Goal: Task Accomplishment & Management: Complete application form

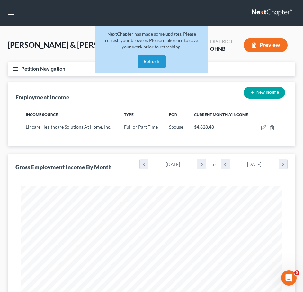
scroll to position [131, 275]
click at [154, 65] on button "Refresh" at bounding box center [152, 61] width 28 height 13
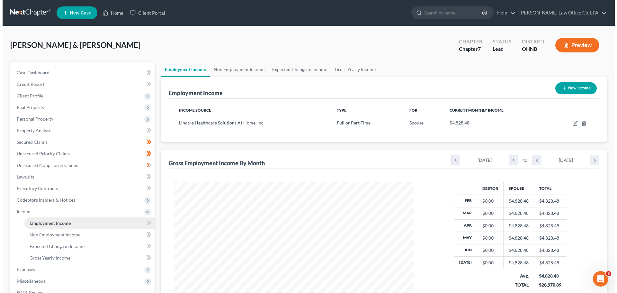
scroll to position [32, 0]
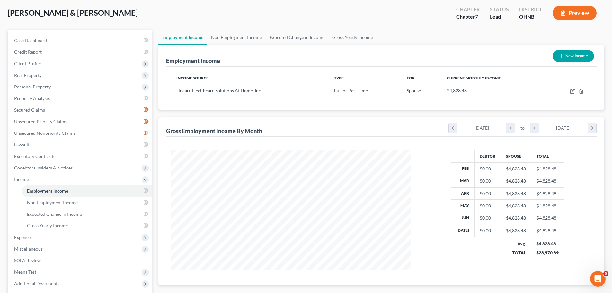
click at [558, 61] on button "New Income" at bounding box center [573, 56] width 41 height 12
select select "0"
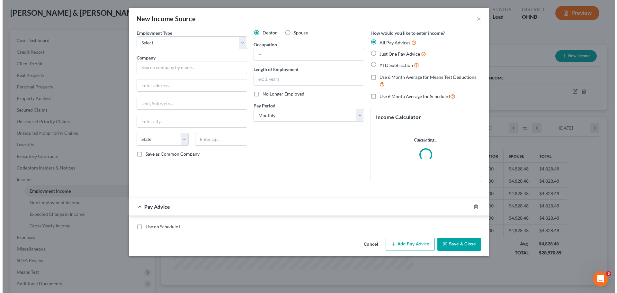
scroll to position [121, 255]
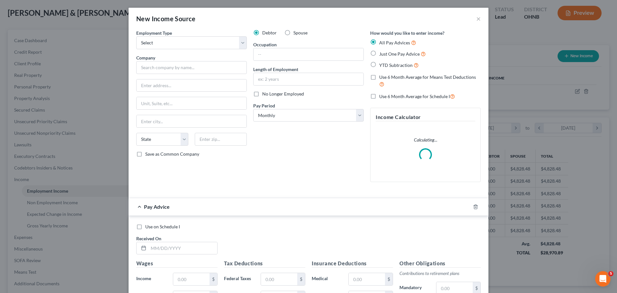
click at [197, 50] on div "Employment Type * Select Full or [DEMOGRAPHIC_DATA] Employment Self Employment …" at bounding box center [191, 108] width 117 height 157
click at [195, 41] on select "Select Full or [DEMOGRAPHIC_DATA] Employment Self Employment" at bounding box center [191, 42] width 111 height 13
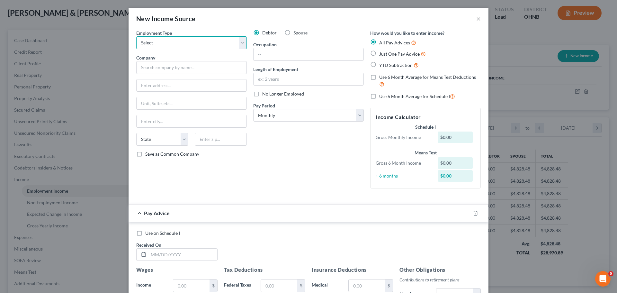
select select "0"
click at [136, 36] on select "Select Full or [DEMOGRAPHIC_DATA] Employment Self Employment" at bounding box center [191, 42] width 111 height 13
click at [163, 67] on input "text" at bounding box center [191, 67] width 111 height 13
click at [190, 68] on input "text" at bounding box center [191, 67] width 111 height 13
type input "?"
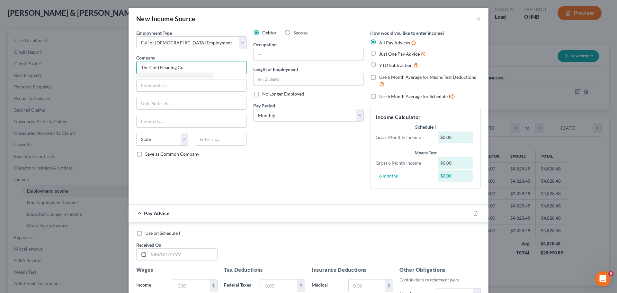
type input "The Cold Heading Co."
type input "[STREET_ADDRESS][PERSON_NAME]"
type input "[PERSON_NAME]"
select select "23"
click at [208, 150] on div "State [US_STATE] AK AR AZ CA CO CT DE DC [GEOGRAPHIC_DATA] [GEOGRAPHIC_DATA] GU…" at bounding box center [191, 142] width 117 height 18
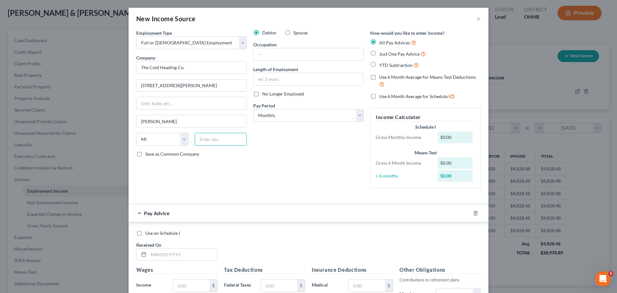
click at [207, 137] on input "text" at bounding box center [221, 139] width 52 height 13
type input "48089"
click at [277, 51] on input "text" at bounding box center [309, 54] width 110 height 12
click at [292, 144] on div "Debtor Spouse Occupation Length of Employment No Longer Employed Pay Period * S…" at bounding box center [308, 112] width 117 height 164
click at [308, 115] on select "Select Monthly Twice Monthly Every Other Week Weekly" at bounding box center [308, 115] width 111 height 13
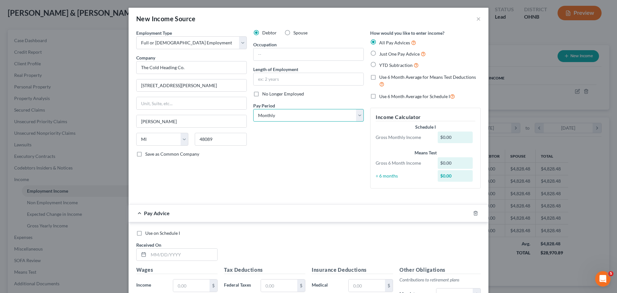
select select "3"
click at [253, 109] on select "Select Monthly Twice Monthly Every Other Week Weekly" at bounding box center [308, 115] width 111 height 13
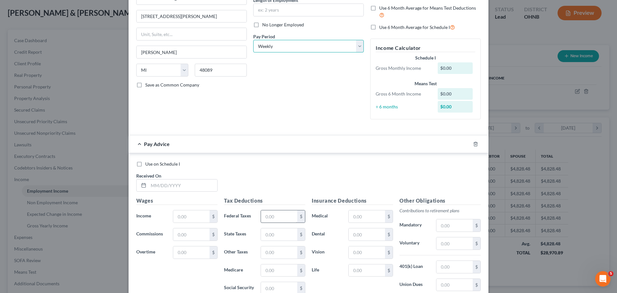
scroll to position [96, 0]
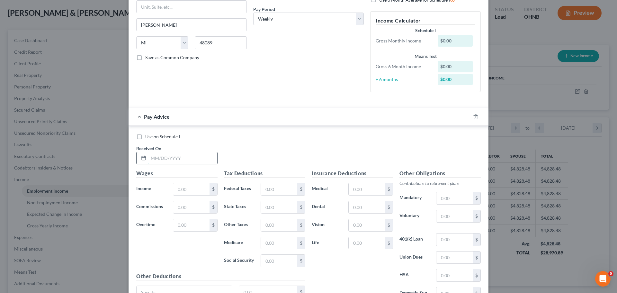
click at [188, 160] on input "text" at bounding box center [182, 158] width 69 height 12
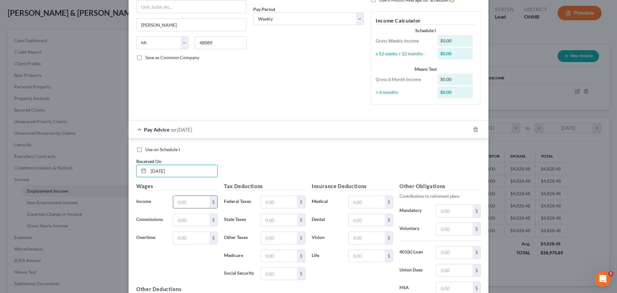
type input "[DATE]"
click at [193, 199] on input "text" at bounding box center [191, 202] width 36 height 12
type input "1"
type input "7"
type input "1,997.27"
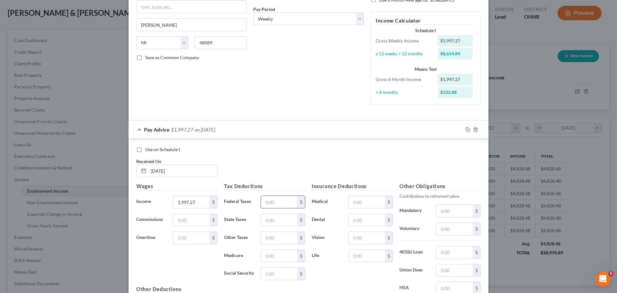
click at [266, 205] on input "text" at bounding box center [279, 202] width 36 height 12
type input "188.64"
click at [275, 224] on input "text" at bounding box center [279, 220] width 36 height 12
drag, startPoint x: 266, startPoint y: 220, endPoint x: 246, endPoint y: 220, distance: 20.9
click at [246, 220] on div "State Taxes 30.32 $" at bounding box center [265, 219] width 88 height 13
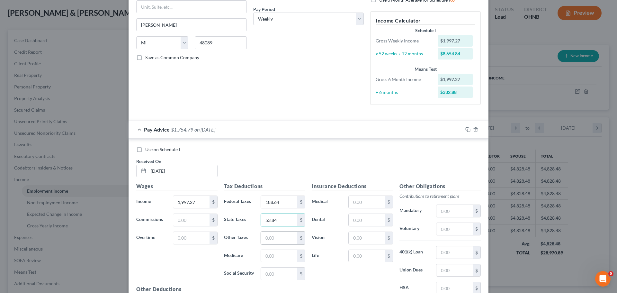
type input "53.84"
click at [267, 237] on input "text" at bounding box center [279, 238] width 36 height 12
type input "30.32"
click at [276, 259] on input "text" at bounding box center [279, 256] width 36 height 12
type input "28.96"
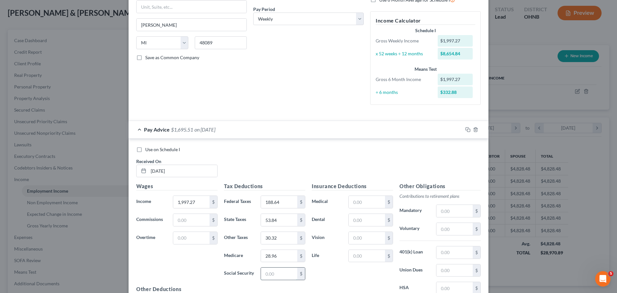
click at [274, 272] on input "text" at bounding box center [279, 273] width 36 height 12
type input "123.83"
type input "69.67"
click at [322, 276] on div "Insurance Deductions Medical $ Dental $ Vision $ Life $" at bounding box center [353, 249] width 88 height 135
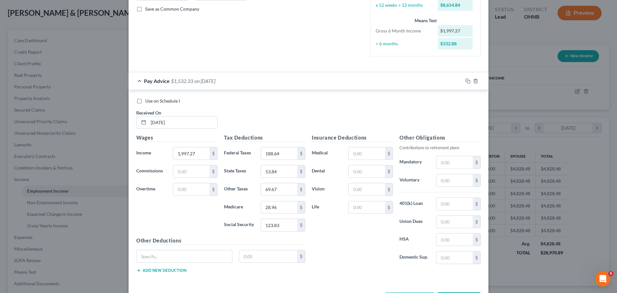
scroll to position [161, 0]
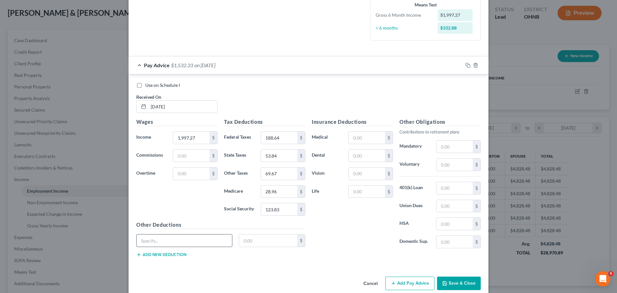
click at [204, 245] on input "text" at bounding box center [184, 240] width 95 height 12
type input "Uniform"
click at [282, 241] on input "text" at bounding box center [268, 240] width 58 height 12
type input "12.97"
click at [452, 191] on input "text" at bounding box center [454, 188] width 36 height 12
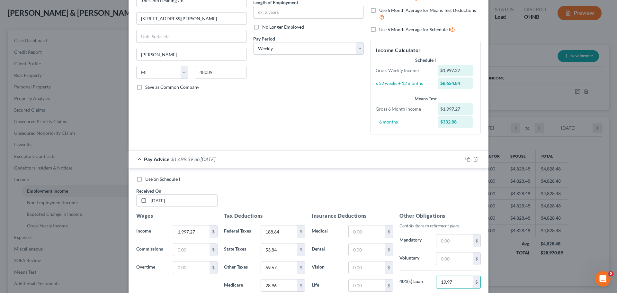
scroll to position [0, 0]
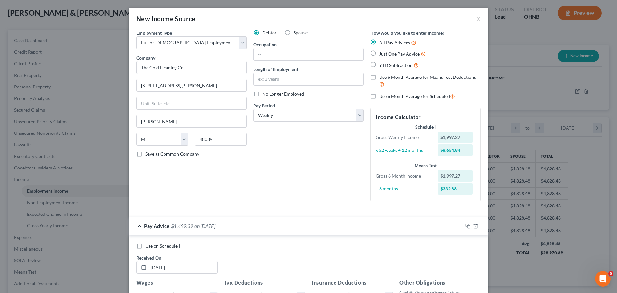
type input "19.97"
click at [379, 55] on label "Just One Pay Advice" at bounding box center [402, 53] width 47 height 7
click at [382, 54] on input "Just One Pay Advice" at bounding box center [384, 52] width 4 height 4
radio input "true"
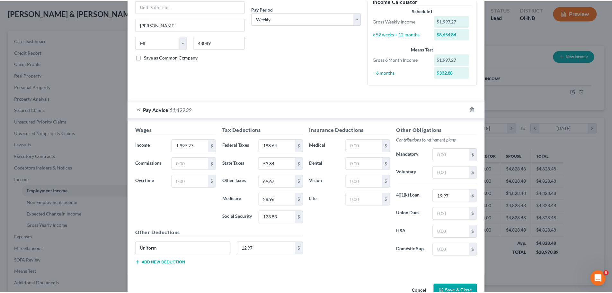
scroll to position [114, 0]
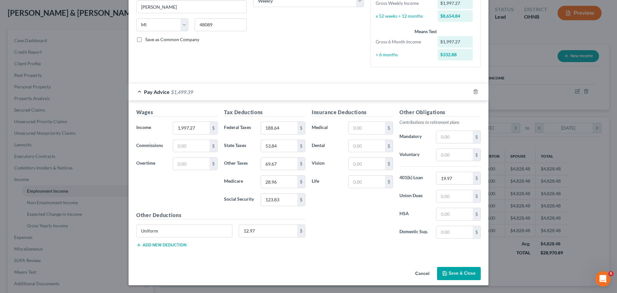
click at [460, 280] on div "Cancel Save & Close" at bounding box center [309, 274] width 360 height 21
click at [457, 270] on button "Save & Close" at bounding box center [459, 273] width 44 height 13
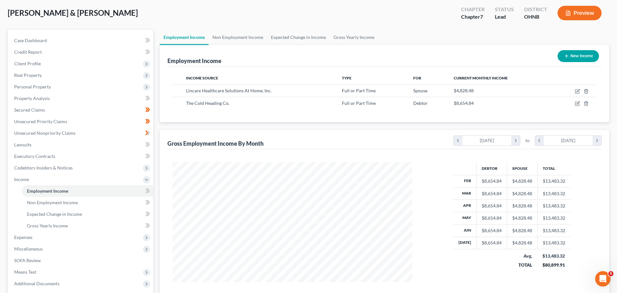
scroll to position [321295, 321163]
click at [571, 104] on icon "button" at bounding box center [572, 103] width 5 height 5
select select "0"
select select "23"
select select "3"
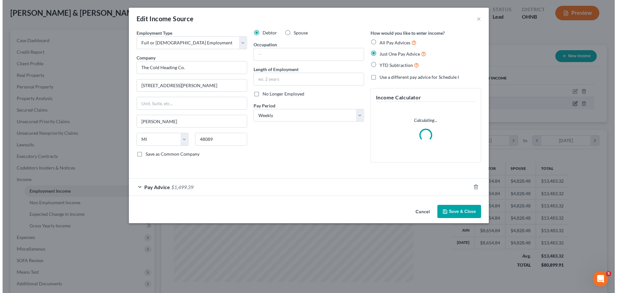
scroll to position [121, 255]
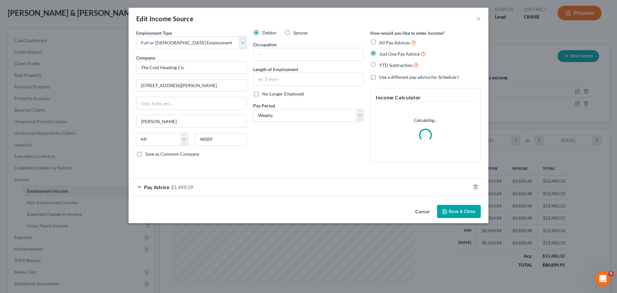
click at [379, 65] on label "YTD Subtraction" at bounding box center [399, 64] width 40 height 7
click at [382, 65] on input "YTD Subtraction" at bounding box center [384, 63] width 4 height 4
radio input "true"
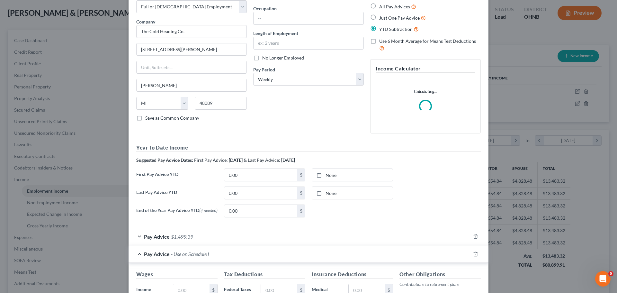
scroll to position [64, 0]
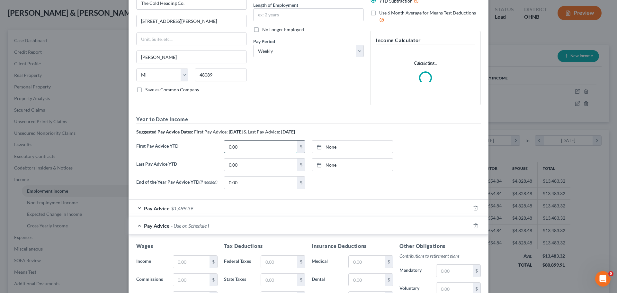
click at [269, 149] on input "0.00" at bounding box center [260, 146] width 73 height 12
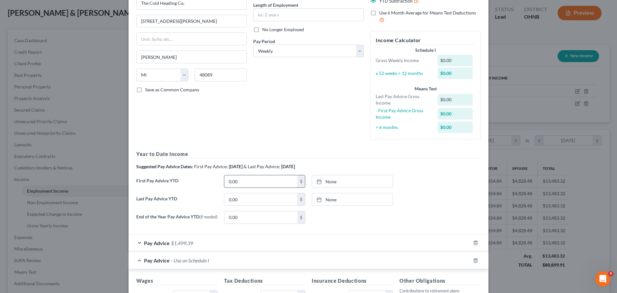
click at [251, 181] on input "0.00" at bounding box center [260, 181] width 73 height 12
click at [331, 179] on link "None" at bounding box center [352, 181] width 81 height 12
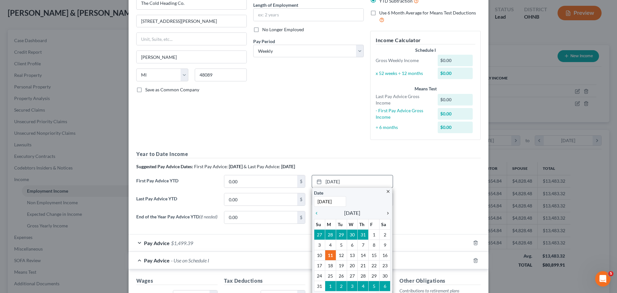
click at [383, 212] on icon "chevron_right" at bounding box center [386, 213] width 8 height 5
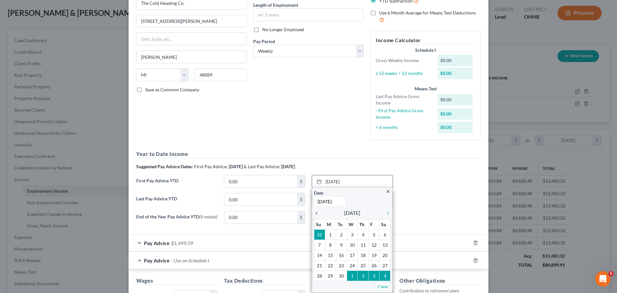
click at [317, 213] on icon "chevron_left" at bounding box center [318, 213] width 8 height 5
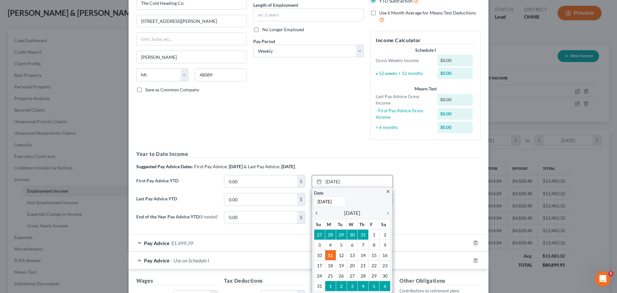
click at [317, 213] on icon "chevron_left" at bounding box center [318, 213] width 8 height 5
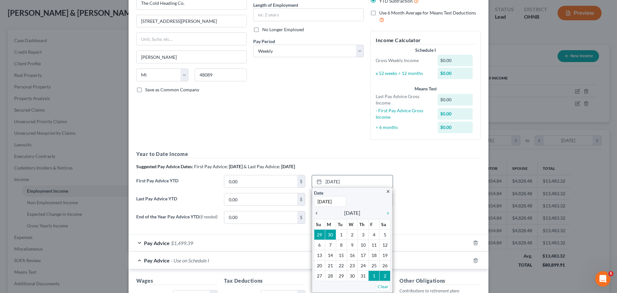
click at [317, 213] on icon "chevron_left" at bounding box center [318, 213] width 8 height 5
drag, startPoint x: 336, startPoint y: 199, endPoint x: 305, endPoint y: 201, distance: 30.9
click at [306, 201] on div "Year to Date Income Suggested Pay Advice Dates: First Pay Advice: [DATE] & Last…" at bounding box center [308, 189] width 345 height 78
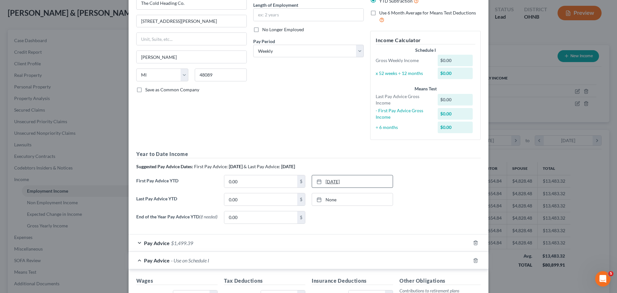
drag, startPoint x: 343, startPoint y: 182, endPoint x: 324, endPoint y: 183, distance: 19.7
click at [324, 183] on link "[DATE]" at bounding box center [352, 181] width 81 height 12
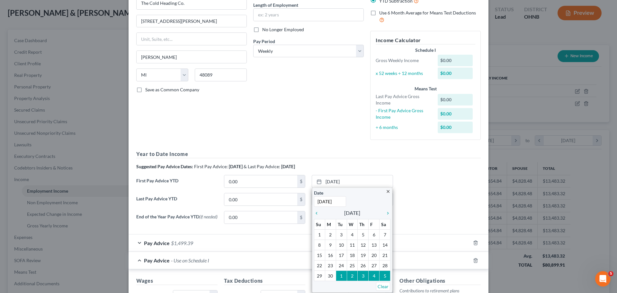
type input "[DATE]"
click at [415, 195] on div "Last Pay Advice YTD 0.00 $ None close Date Time chevron_left [DATE] chevron_rig…" at bounding box center [308, 202] width 351 height 18
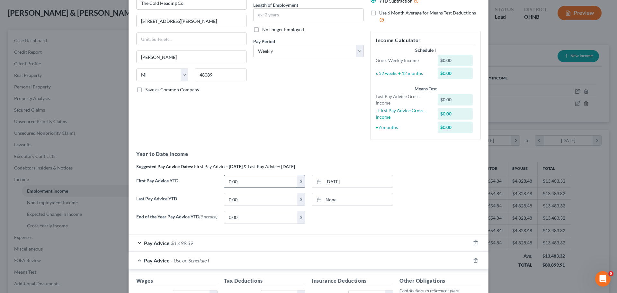
click at [256, 179] on input "0.00" at bounding box center [260, 181] width 73 height 12
type input "208.00"
click at [336, 201] on link "None" at bounding box center [352, 199] width 81 height 12
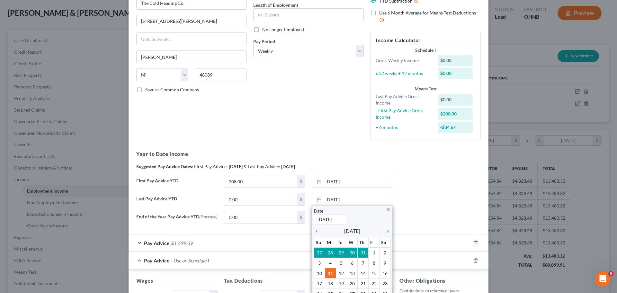
type input "[DATE]"
click at [418, 197] on div "Last Pay Advice YTD 0.00 $ [DATE] close Date [DATE] Time 12:00 AM chevron_left …" at bounding box center [308, 202] width 351 height 18
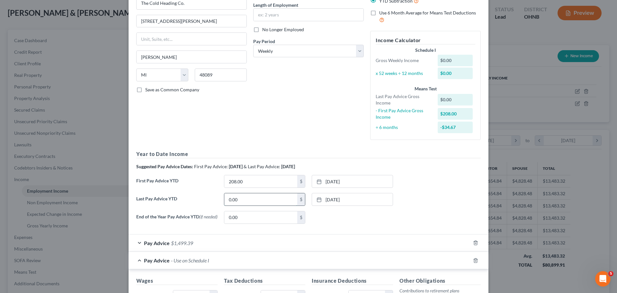
click at [241, 198] on input "0.00" at bounding box center [260, 199] width 73 height 12
type input "40,228.36"
click at [424, 213] on div "End of the Year Pay Advice YTD (if needed) 0.00 $ None close Date Time chevron_…" at bounding box center [308, 220] width 351 height 18
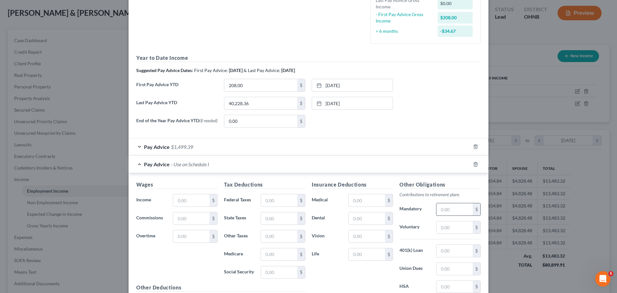
scroll to position [161, 0]
click at [473, 168] on div at bounding box center [480, 164] width 18 height 10
click at [474, 166] on icon "button" at bounding box center [475, 164] width 3 height 4
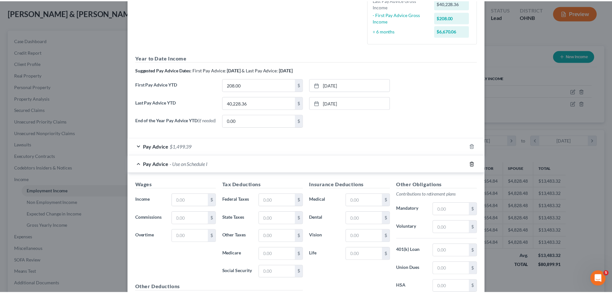
scroll to position [60, 0]
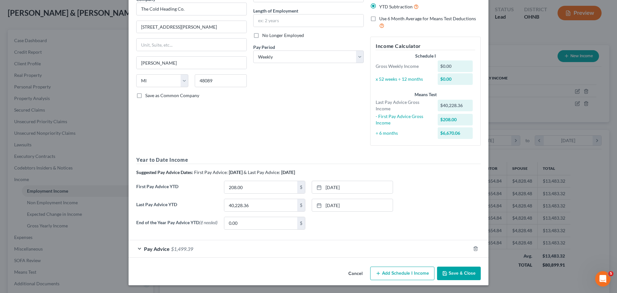
click at [457, 275] on button "Save & Close" at bounding box center [459, 272] width 44 height 13
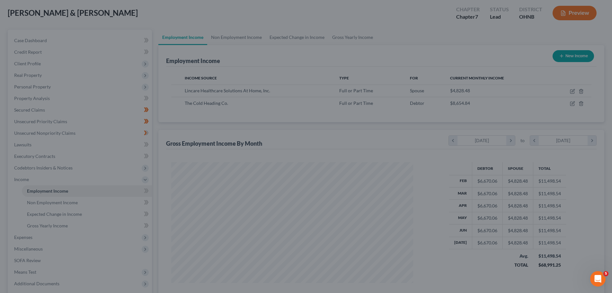
scroll to position [321295, 321163]
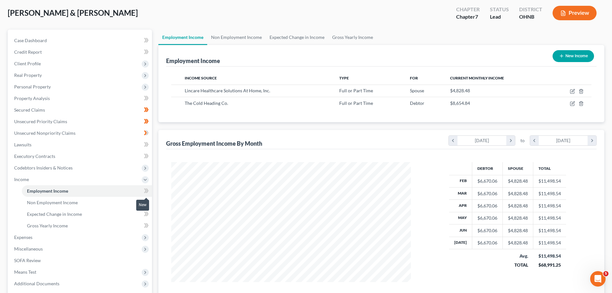
click at [149, 191] on span at bounding box center [146, 192] width 11 height 10
click at [149, 203] on span at bounding box center [146, 203] width 11 height 10
click at [151, 213] on span at bounding box center [146, 215] width 11 height 10
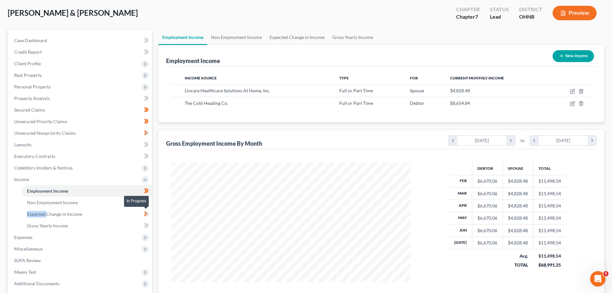
click at [151, 213] on span at bounding box center [146, 215] width 11 height 10
click at [130, 226] on link "Gross Yearly Income" at bounding box center [87, 226] width 130 height 12
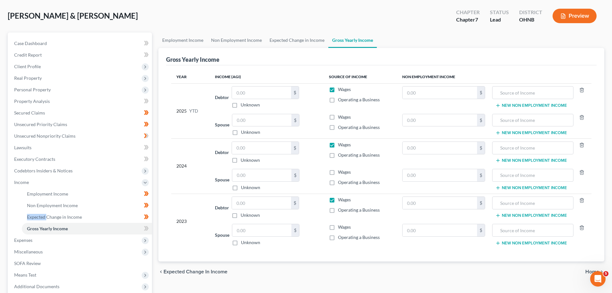
scroll to position [32, 0]
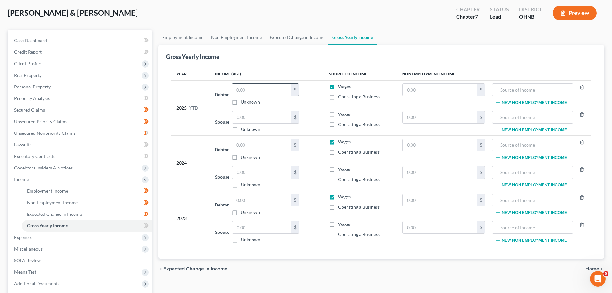
click at [251, 93] on input "text" at bounding box center [261, 90] width 59 height 12
type input "40,228.36"
click at [256, 114] on input "text" at bounding box center [261, 117] width 59 height 12
type input "34,747.67"
click at [267, 148] on input "text" at bounding box center [261, 145] width 59 height 12
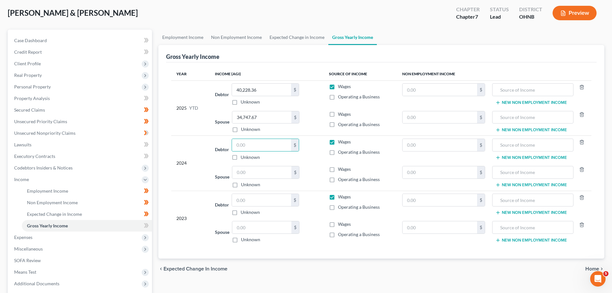
click at [338, 115] on label "Wages" at bounding box center [344, 114] width 13 height 6
click at [341, 115] on input "Wages" at bounding box center [343, 113] width 4 height 4
checkbox input "true"
click at [249, 147] on input "text" at bounding box center [261, 145] width 59 height 12
type input "64,206"
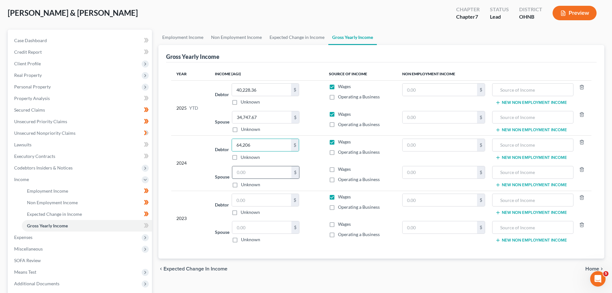
click at [252, 172] on input "text" at bounding box center [261, 172] width 59 height 12
type input "50,071.00"
click at [264, 148] on input "64,206" at bounding box center [261, 145] width 59 height 12
type input "64,206.00"
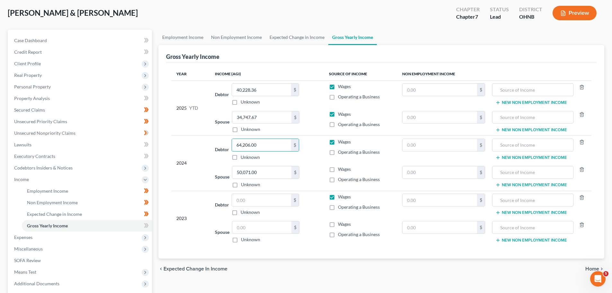
click at [338, 170] on label "Wages" at bounding box center [344, 169] width 13 height 6
click at [341, 170] on input "Wages" at bounding box center [343, 168] width 4 height 4
checkbox input "true"
click at [268, 198] on input "text" at bounding box center [261, 200] width 59 height 12
type input "64,206.00"
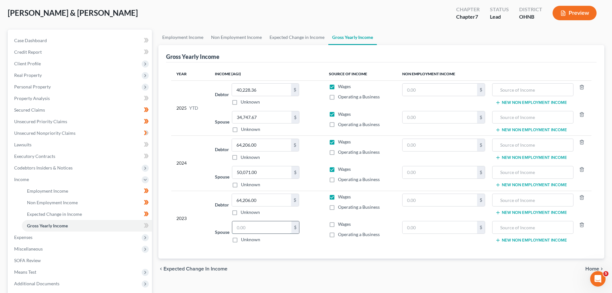
click at [244, 227] on input "text" at bounding box center [261, 227] width 59 height 12
type input "50,071.00"
click at [338, 224] on label "Wages" at bounding box center [344, 224] width 13 height 6
click at [341, 224] on input "Wages" at bounding box center [343, 223] width 4 height 4
checkbox input "true"
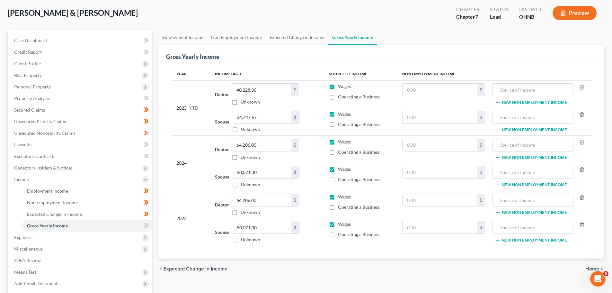
click at [344, 268] on div "chevron_left Expected Change in Income Home chevron_right" at bounding box center [381, 268] width 446 height 21
type input "86,383.00"
type input "44,348.00"
click at [336, 292] on div "Employment Income Non Employment Income Expected Change in Income Gross Yearly …" at bounding box center [381, 181] width 453 height 302
click at [149, 222] on span at bounding box center [146, 226] width 11 height 10
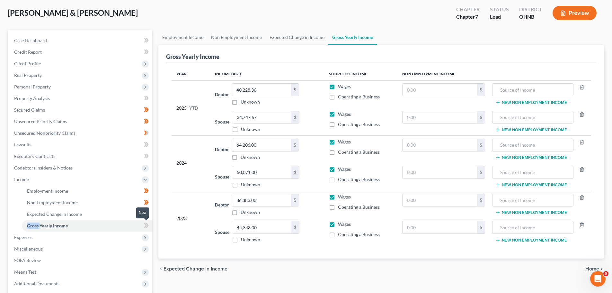
click at [149, 222] on span at bounding box center [146, 226] width 11 height 10
click at [112, 234] on span "Expenses" at bounding box center [80, 237] width 143 height 12
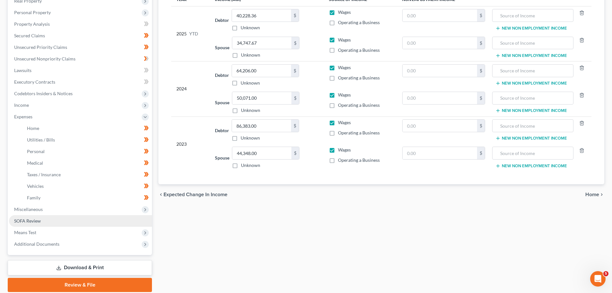
scroll to position [130, 0]
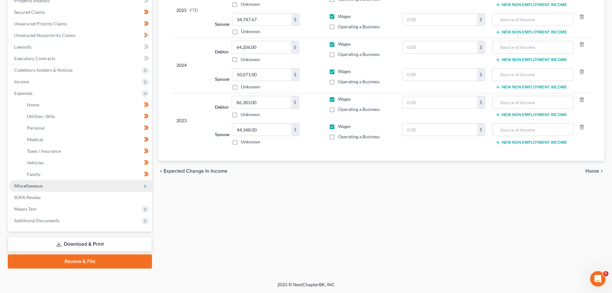
click at [51, 183] on span "Miscellaneous" at bounding box center [80, 186] width 143 height 12
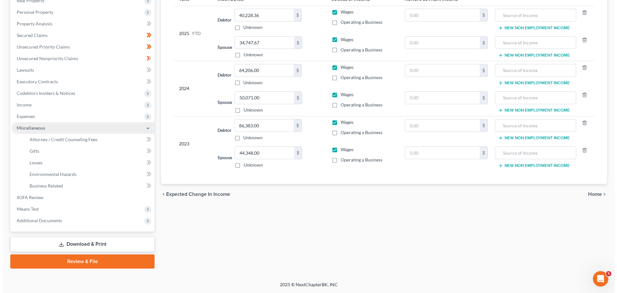
scroll to position [107, 0]
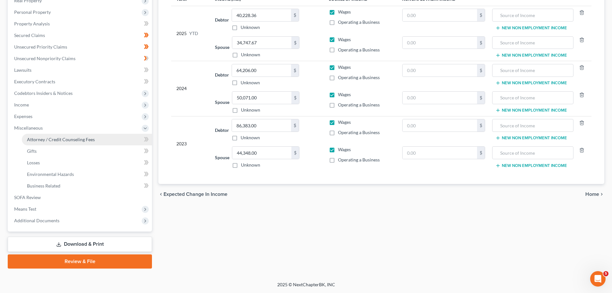
click at [60, 139] on span "Attorney / Credit Counseling Fees" at bounding box center [61, 139] width 68 height 5
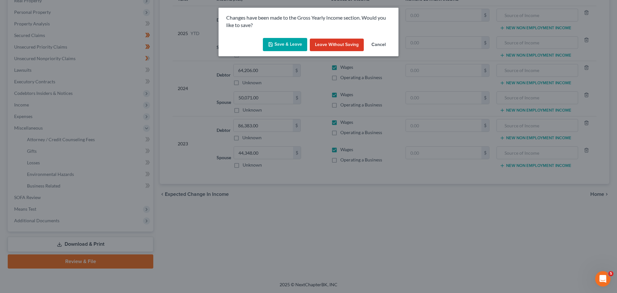
click at [296, 40] on button "Save & Leave" at bounding box center [285, 44] width 44 height 13
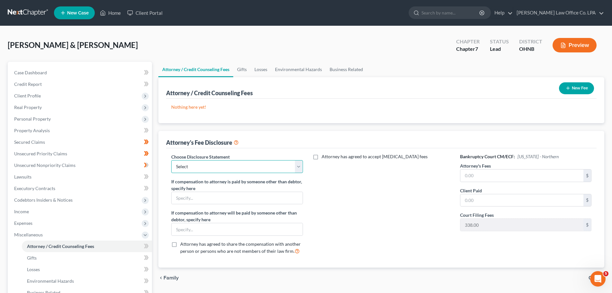
click at [298, 166] on select "Select Attorney disclosure of compensation" at bounding box center [236, 166] width 131 height 13
select select "0"
click at [171, 160] on select "Select Attorney disclosure of compensation" at bounding box center [236, 166] width 131 height 13
click at [494, 176] on input "text" at bounding box center [522, 175] width 123 height 12
type input "1,000.00"
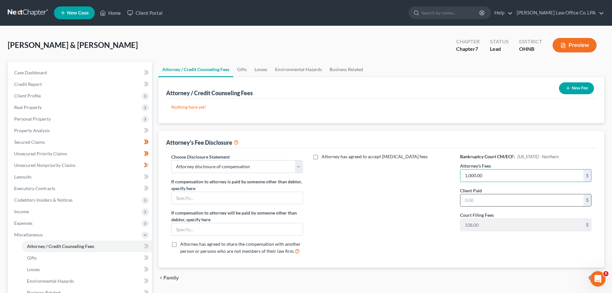
click at [490, 205] on input "text" at bounding box center [522, 200] width 123 height 12
type input "1,000.00"
click at [373, 187] on div "Attorney has agreed to accept [MEDICAL_DATA] fees" at bounding box center [382, 206] width 144 height 106
click at [580, 92] on button "New Fee" at bounding box center [576, 88] width 35 height 12
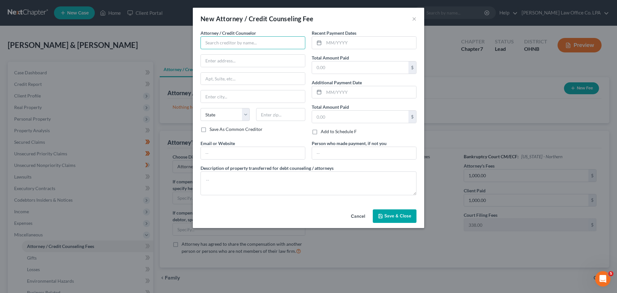
drag, startPoint x: 242, startPoint y: 41, endPoint x: 242, endPoint y: 38, distance: 3.6
click at [242, 41] on input "text" at bounding box center [253, 42] width 105 height 13
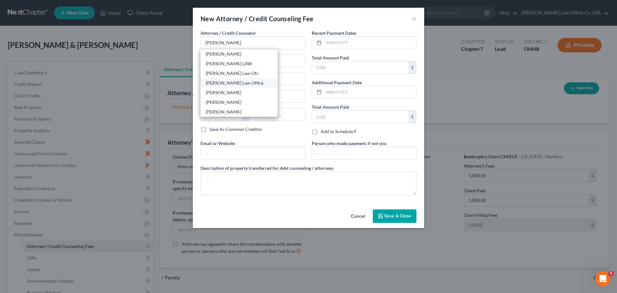
click at [243, 80] on div "[PERSON_NAME] Law Office" at bounding box center [239, 83] width 67 height 6
type input "[PERSON_NAME] Law Office"
type input "[STREET_ADDRESS]"
type input "[PERSON_NAME]"
select select "36"
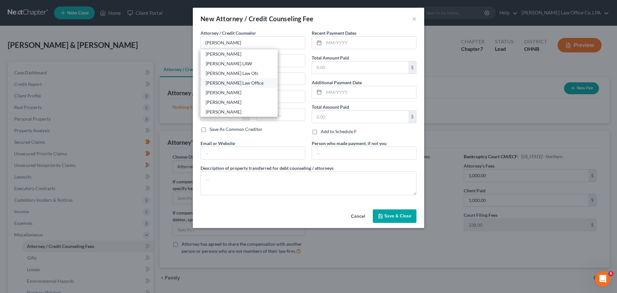
type input "43506"
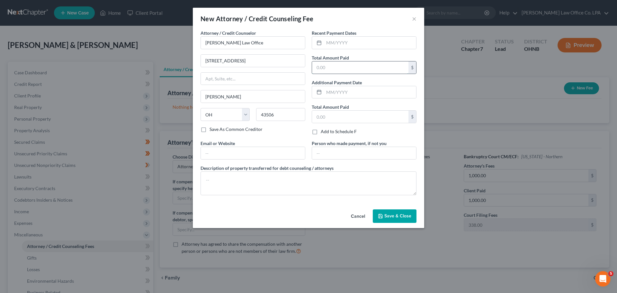
click at [349, 70] on input "text" at bounding box center [360, 67] width 96 height 12
type input "1,000.00"
click at [284, 139] on div "Attorney / Credit Counselor * [PERSON_NAME] Law Office [STREET_ADDRESS] [PERSON…" at bounding box center [252, 85] width 111 height 110
click at [395, 220] on button "Save & Close" at bounding box center [395, 215] width 44 height 13
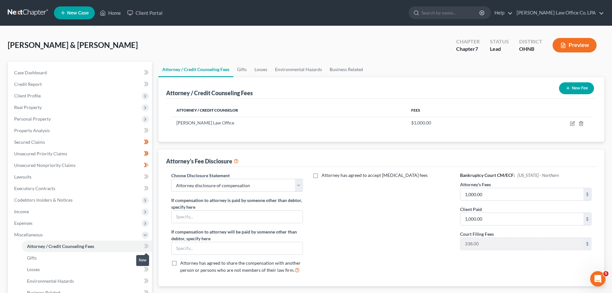
click at [148, 249] on icon at bounding box center [146, 246] width 5 height 8
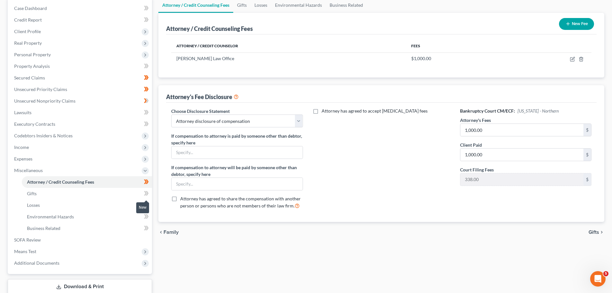
click at [149, 198] on span at bounding box center [146, 194] width 11 height 10
click at [149, 202] on span at bounding box center [146, 206] width 11 height 10
click at [148, 218] on icon at bounding box center [146, 216] width 5 height 8
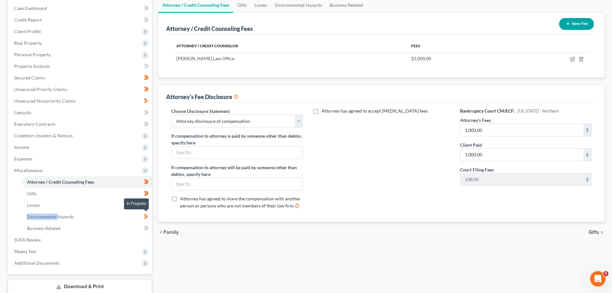
click at [148, 218] on icon at bounding box center [146, 216] width 5 height 8
click at [147, 228] on icon at bounding box center [146, 228] width 5 height 8
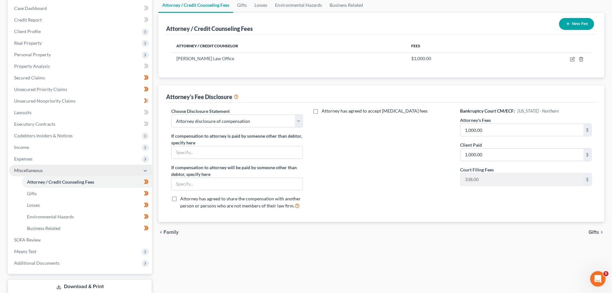
click at [70, 173] on span "Miscellaneous" at bounding box center [80, 171] width 143 height 12
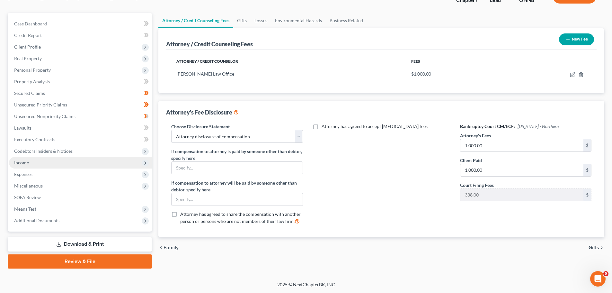
scroll to position [49, 0]
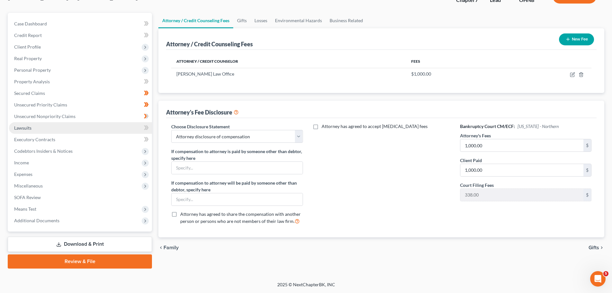
click at [66, 127] on link "Lawsuits" at bounding box center [80, 128] width 143 height 12
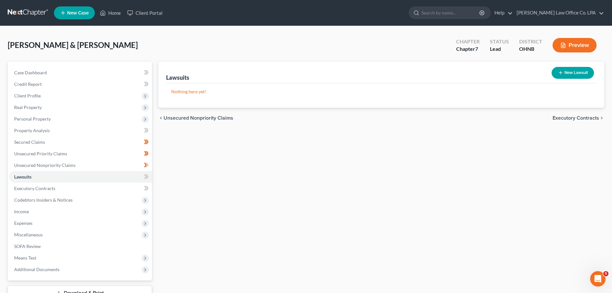
click at [565, 74] on button "New Lawsuit" at bounding box center [573, 73] width 42 height 12
select select "0"
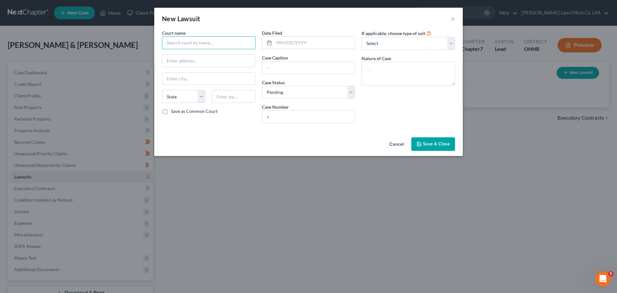
click at [207, 40] on input "text" at bounding box center [209, 42] width 94 height 13
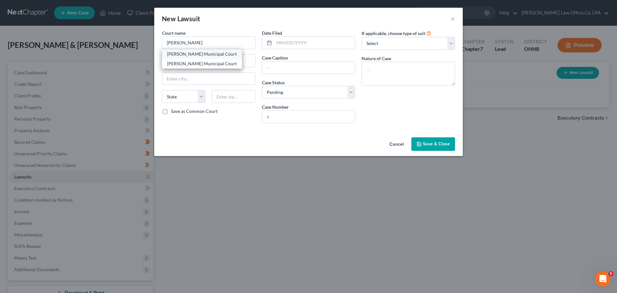
click at [205, 51] on div "[PERSON_NAME] Municipal Court" at bounding box center [202, 54] width 70 height 6
type input "[PERSON_NAME] Municipal Court"
type input "PO Box 546"
type input "[PERSON_NAME]"
select select "36"
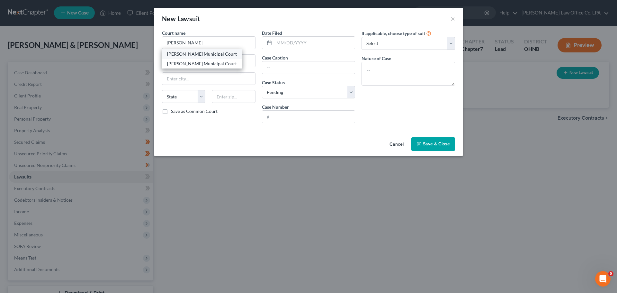
type input "43506-0546"
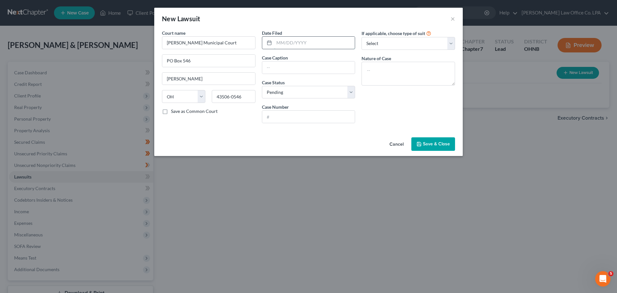
click at [300, 45] on input "text" at bounding box center [314, 43] width 81 height 12
type input "[DATE]"
click at [310, 94] on select "Select Pending On Appeal Concluded" at bounding box center [309, 92] width 94 height 13
drag, startPoint x: 391, startPoint y: 110, endPoint x: 386, endPoint y: 112, distance: 5.1
click at [391, 110] on div "If applicable, choose type of suit Select Repossession Garnishment Foreclosure …" at bounding box center [408, 79] width 100 height 99
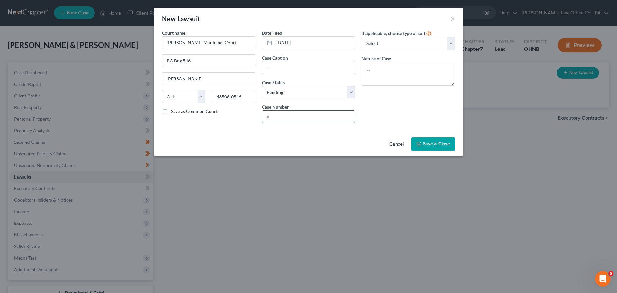
click at [313, 112] on input "text" at bounding box center [308, 117] width 93 height 12
type input "CVF 2400888"
click at [296, 73] on input "text" at bounding box center [308, 67] width 93 height 12
click at [375, 98] on div "If applicable, choose type of suit Select Repossession Garnishment Foreclosure …" at bounding box center [408, 79] width 100 height 99
click at [335, 67] on input "Creditmax v. [PERSON_NAME] ad [PERSON_NAME]" at bounding box center [308, 67] width 93 height 12
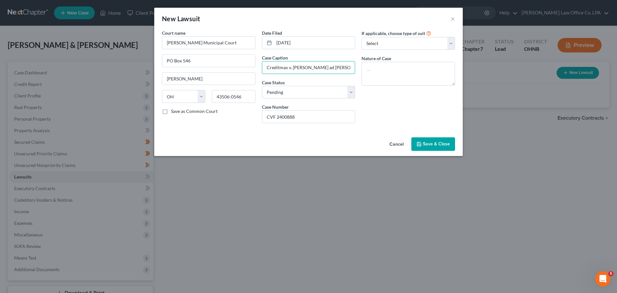
type input "Creditmax v. [PERSON_NAME] ad [PERSON_NAME]"
click at [390, 100] on div "If applicable, choose type of suit Select Repossession Garnishment Foreclosure …" at bounding box center [408, 79] width 100 height 99
click at [431, 146] on span "Save & Close" at bounding box center [436, 143] width 27 height 5
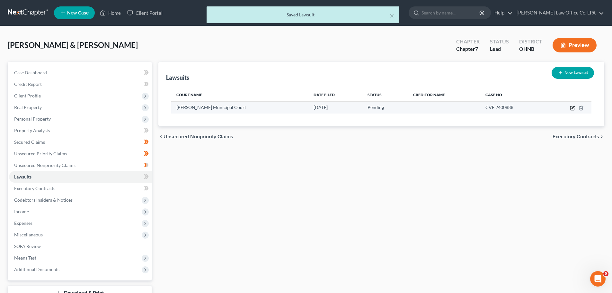
click at [572, 109] on icon "button" at bounding box center [573, 107] width 3 height 3
select select "36"
select select "0"
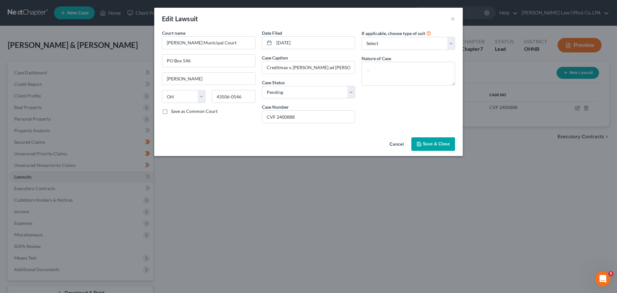
click at [437, 149] on button "Save & Close" at bounding box center [433, 143] width 44 height 13
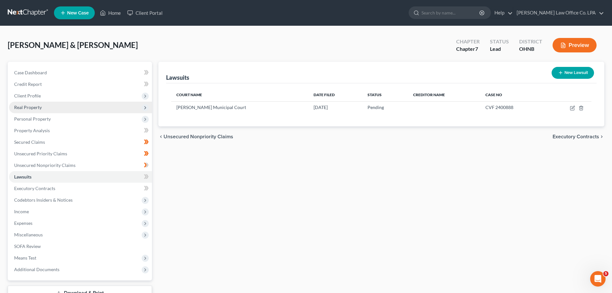
click at [55, 108] on span "Real Property" at bounding box center [80, 108] width 143 height 12
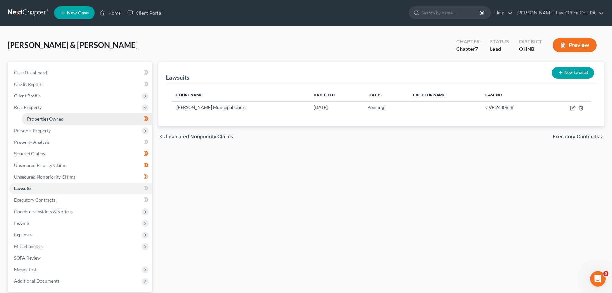
click at [53, 122] on link "Properties Owned" at bounding box center [87, 119] width 130 height 12
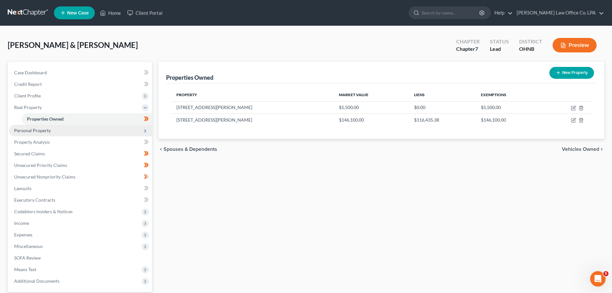
click at [61, 133] on span "Personal Property" at bounding box center [80, 131] width 143 height 12
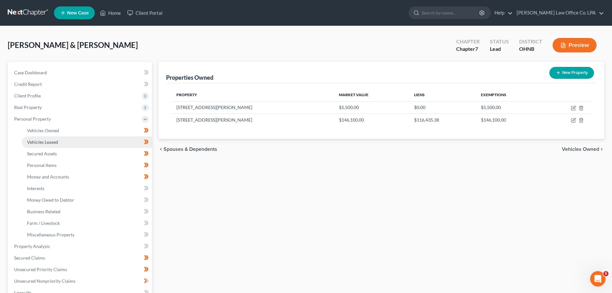
click at [61, 142] on link "Vehicles Leased" at bounding box center [87, 142] width 130 height 12
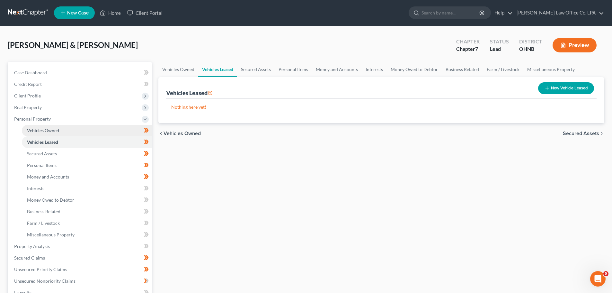
click at [64, 132] on link "Vehicles Owned" at bounding box center [87, 131] width 130 height 12
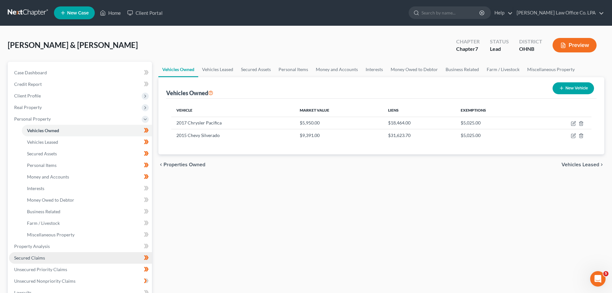
click at [50, 260] on link "Secured Claims" at bounding box center [80, 258] width 143 height 12
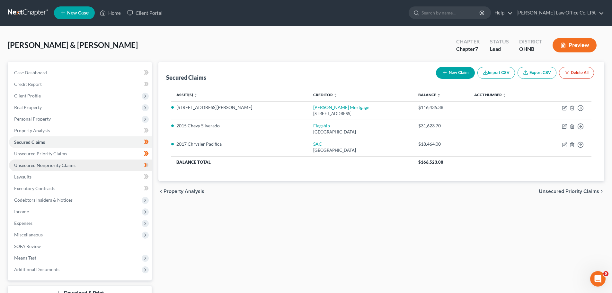
click at [80, 165] on link "Unsecured Nonpriority Claims" at bounding box center [80, 165] width 143 height 12
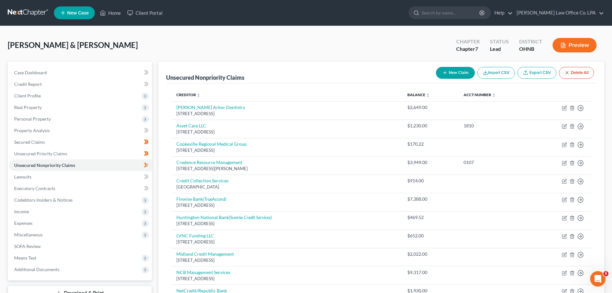
click at [452, 76] on button "New Claim" at bounding box center [455, 73] width 39 height 12
select select "2"
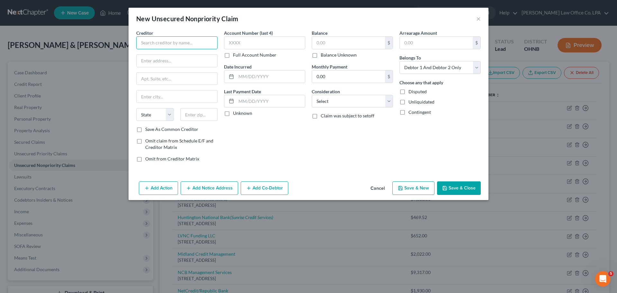
click at [182, 41] on input "text" at bounding box center [176, 42] width 81 height 13
type input "CreditMax Inc."
type input "[STREET_ADDRESS]"
type input "G"
type input "Suite G"
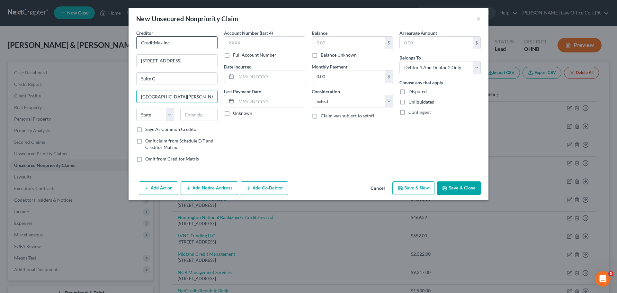
type input "[GEOGRAPHIC_DATA][PERSON_NAME]"
select select "15"
type input "46845-8755"
click at [251, 47] on input "text" at bounding box center [264, 42] width 81 height 13
click at [233, 55] on label "Full Account Number" at bounding box center [254, 55] width 43 height 6
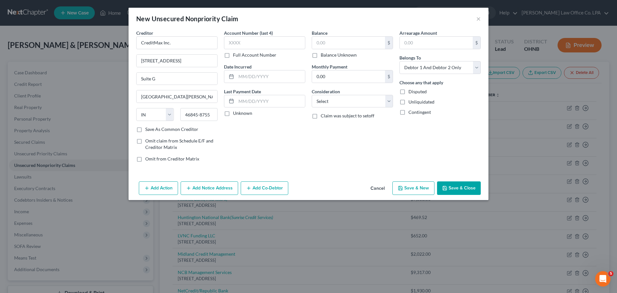
click at [236, 55] on input "Full Account Number" at bounding box center [238, 54] width 4 height 4
click at [245, 44] on input "text" at bounding box center [264, 42] width 81 height 13
click at [233, 57] on label "Full Account Number" at bounding box center [254, 55] width 43 height 6
click at [236, 56] on input "Full Account Number" at bounding box center [238, 54] width 4 height 4
click at [162, 190] on button "Add Action" at bounding box center [158, 187] width 39 height 13
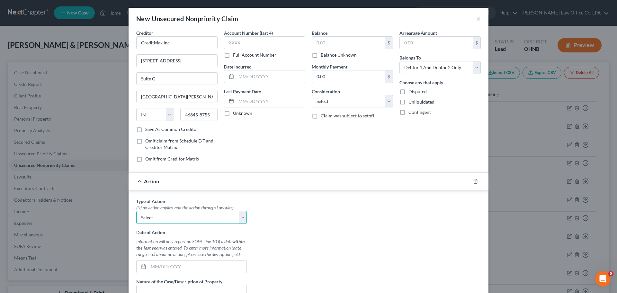
click at [195, 220] on select "Select Repossession Garnishment Foreclosure Personal Injury Attached, Seized, O…" at bounding box center [191, 217] width 111 height 13
click at [248, 215] on div "Type of Action * (*If no action applies, add the action through Lawsuits) Selec…" at bounding box center [308, 278] width 351 height 161
click at [228, 217] on select "Select Repossession Garnishment Foreclosure Personal Injury Attached, Seized, O…" at bounding box center [191, 217] width 111 height 13
select select "0"
click at [136, 211] on select "Select Repossession Garnishment Foreclosure Personal Injury Attached, Seized, O…" at bounding box center [191, 217] width 111 height 13
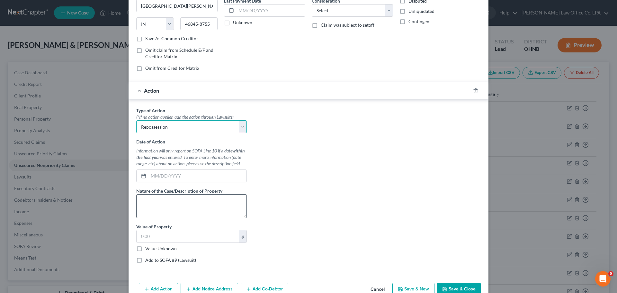
scroll to position [96, 0]
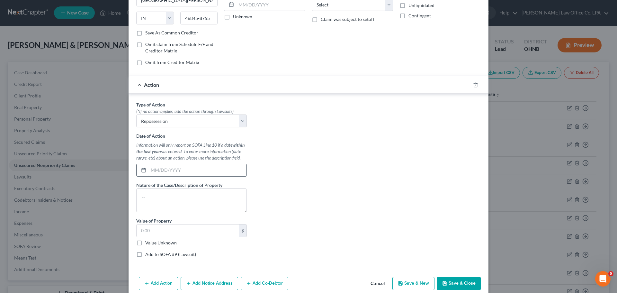
click at [178, 171] on input "text" at bounding box center [197, 170] width 98 height 12
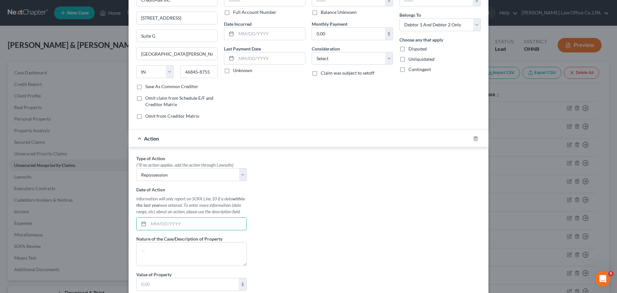
scroll to position [0, 0]
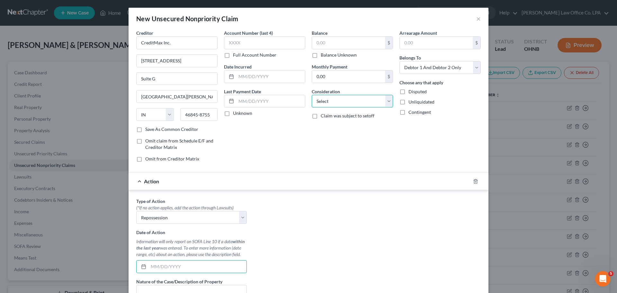
click at [345, 100] on select "Select Cable / Satellite Services Collection Agency Credit Card Debt Debt Couns…" at bounding box center [352, 101] width 81 height 13
select select "14"
click at [312, 95] on select "Select Cable / Satellite Services Collection Agency Credit Card Debt Debt Couns…" at bounding box center [352, 101] width 81 height 13
click at [335, 124] on input "text" at bounding box center [352, 126] width 81 height 12
type input "F"
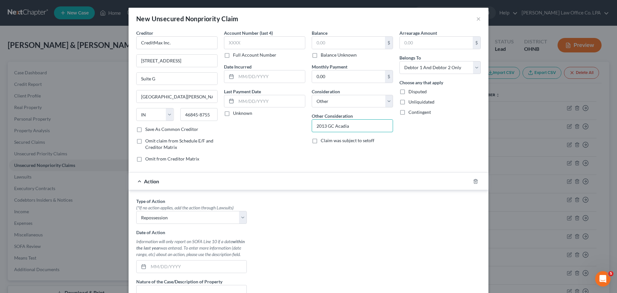
type input "2013 GC Acadia"
click at [408, 146] on div "Arrearage Amount $ Belongs To * Select Debtor 1 Only Debtor 2 Only Debtor 1 And…" at bounding box center [440, 99] width 88 height 138
click at [333, 43] on input "text" at bounding box center [348, 43] width 73 height 12
type input "7,403.39"
drag, startPoint x: 263, startPoint y: 154, endPoint x: 259, endPoint y: 93, distance: 60.6
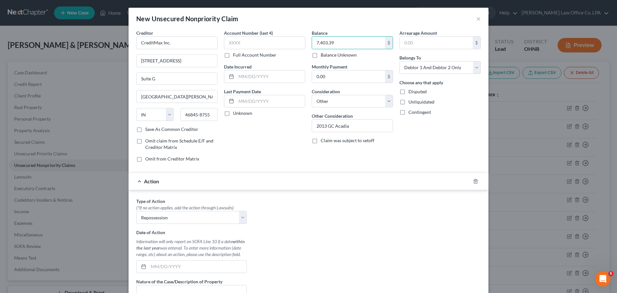
click at [265, 150] on div "Account Number (last 4) Full Account Number Date Incurred Last Payment Date Unk…" at bounding box center [265, 99] width 88 height 138
click at [339, 104] on select "Select Cable / Satellite Services Collection Agency Credit Card Debt Debt Couns…" at bounding box center [352, 101] width 81 height 13
click at [236, 144] on div "Account Number (last 4) Full Account Number Date Incurred Last Payment Date Unk…" at bounding box center [265, 99] width 88 height 138
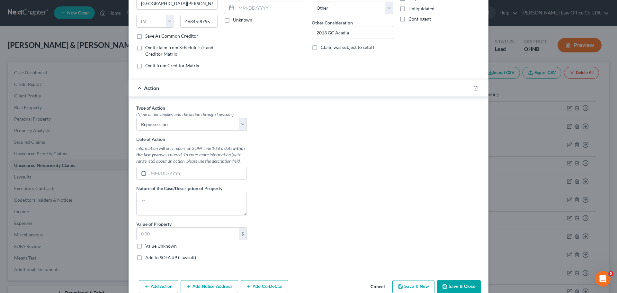
scroll to position [96, 0]
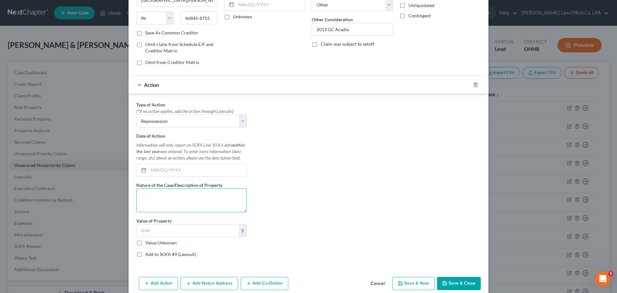
click at [181, 198] on textarea at bounding box center [191, 200] width 111 height 24
type textarea "2013 GMC Acadia"
drag, startPoint x: 318, startPoint y: 164, endPoint x: 260, endPoint y: 194, distance: 64.8
click at [318, 164] on div "Type of Action * (*If no action applies, add the action through Lawsuits) Selec…" at bounding box center [308, 181] width 351 height 161
click at [167, 228] on input "text" at bounding box center [188, 230] width 102 height 12
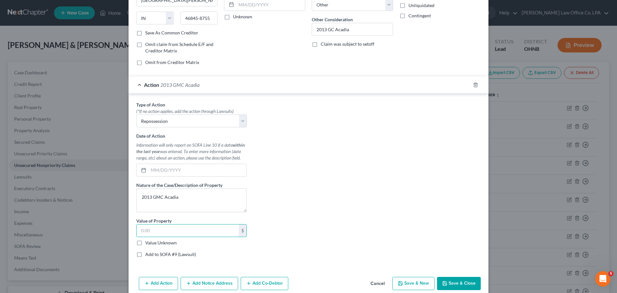
drag, startPoint x: 137, startPoint y: 244, endPoint x: 214, endPoint y: 230, distance: 78.6
click at [145, 244] on label "Value Unknown" at bounding box center [160, 242] width 31 height 6
click at [148, 244] on input "Value Unknown" at bounding box center [150, 241] width 4 height 4
checkbox input "true"
type input "0.00"
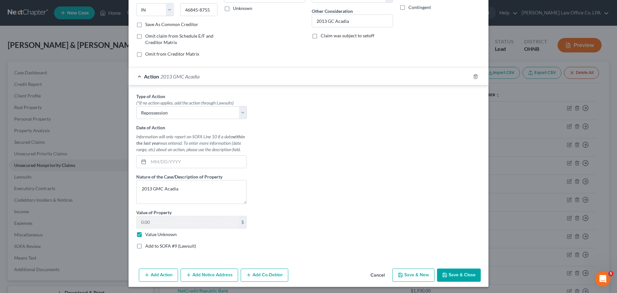
scroll to position [106, 0]
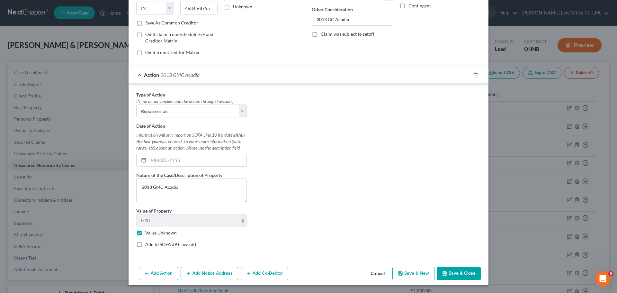
click at [225, 276] on button "Add Notice Address" at bounding box center [210, 273] width 58 height 13
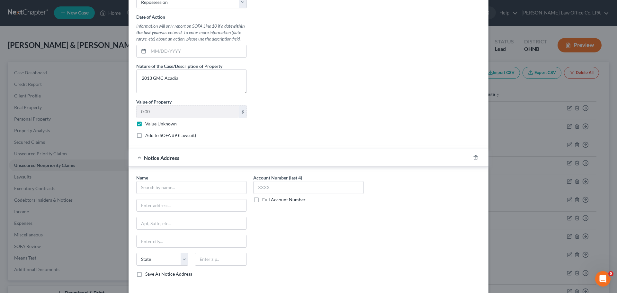
scroll to position [235, 0]
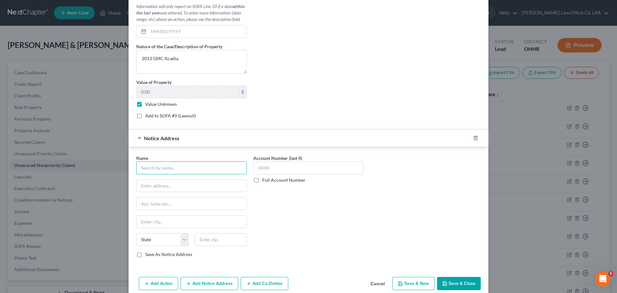
click at [179, 172] on input "text" at bounding box center [191, 167] width 111 height 13
type input "[PERSON_NAME]"
type input "[STREET_ADDRESS]"
type input "Suit G"
type input "Fortwayne"
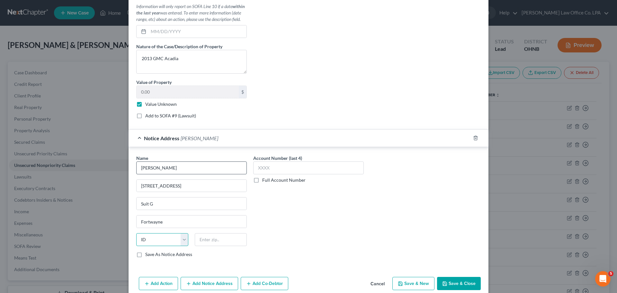
select select "15"
click at [150, 222] on input "Fortwayne" at bounding box center [192, 221] width 110 height 12
type input "[GEOGRAPHIC_DATA][PERSON_NAME]"
click at [216, 236] on input "text" at bounding box center [221, 239] width 52 height 13
type input "46845-8755"
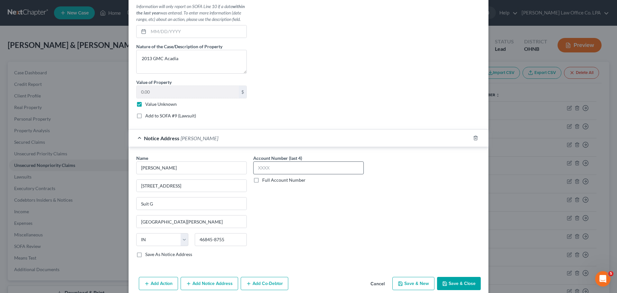
click at [296, 211] on div "Account Number (last 4) Full Account Number" at bounding box center [308, 209] width 117 height 108
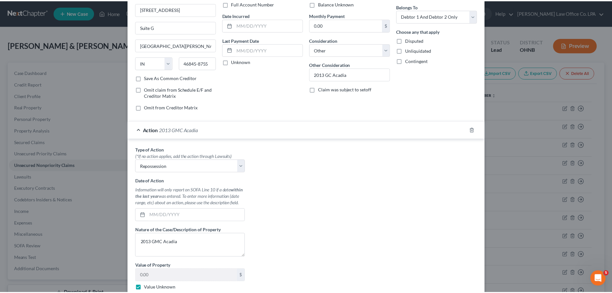
scroll to position [245, 0]
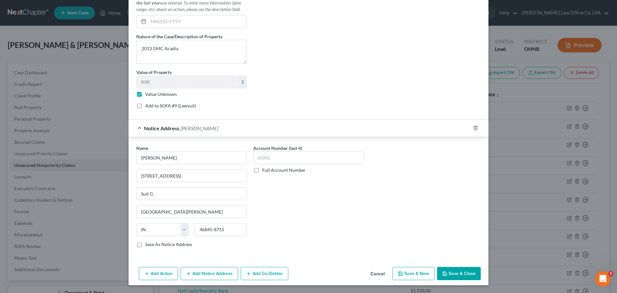
click at [447, 279] on button "Save & Close" at bounding box center [459, 273] width 44 height 13
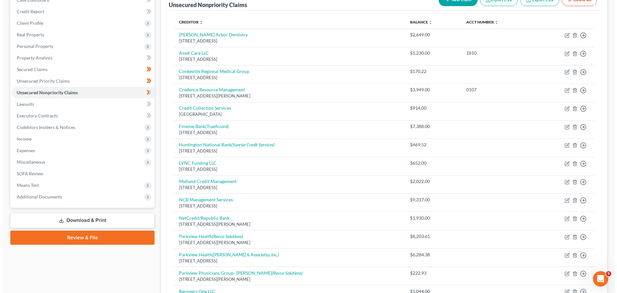
scroll to position [226, 0]
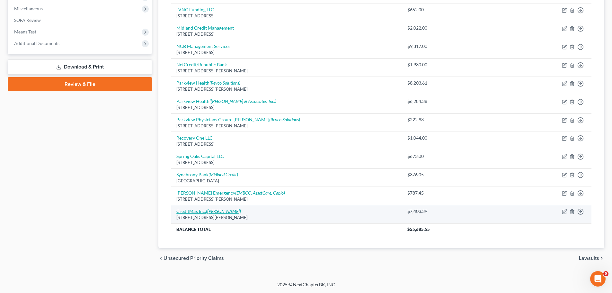
click at [216, 211] on icon "([PERSON_NAME])" at bounding box center [223, 210] width 35 height 5
select select "15"
select select "14"
select select "2"
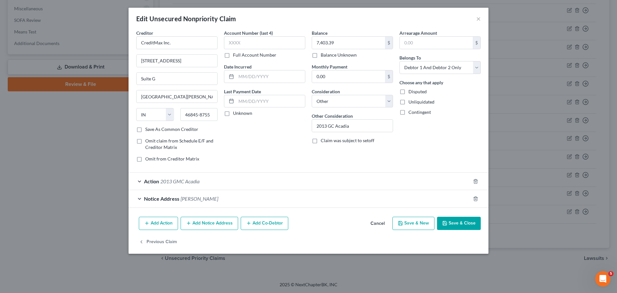
click at [145, 199] on span "Notice Address" at bounding box center [161, 198] width 35 height 6
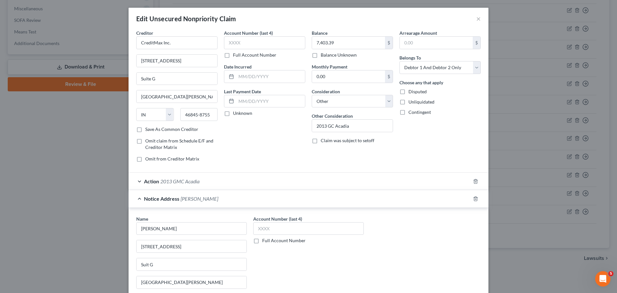
click at [144, 198] on span "Notice Address" at bounding box center [161, 198] width 35 height 6
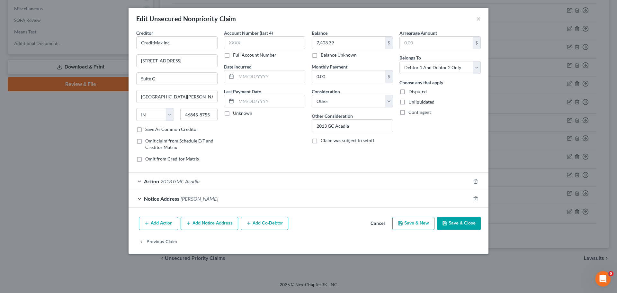
click at [152, 180] on span "Action" at bounding box center [151, 181] width 15 height 6
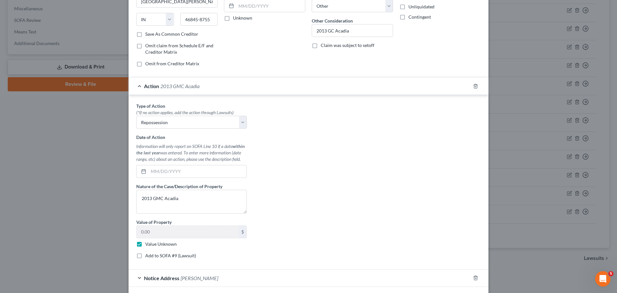
scroll to position [96, 0]
click at [173, 168] on input "text" at bounding box center [197, 170] width 98 height 12
type input "[DATE]"
click at [252, 170] on div "Type of Action * (*If no action applies, add the action through Lawsuits) Selec…" at bounding box center [308, 181] width 351 height 161
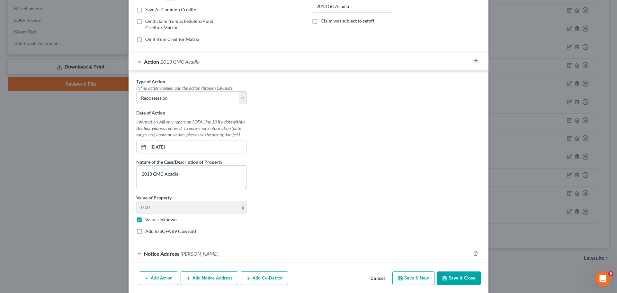
scroll to position [143, 0]
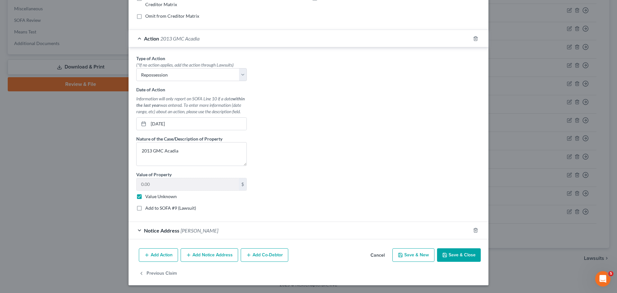
click at [161, 256] on button "Add Action" at bounding box center [158, 254] width 39 height 13
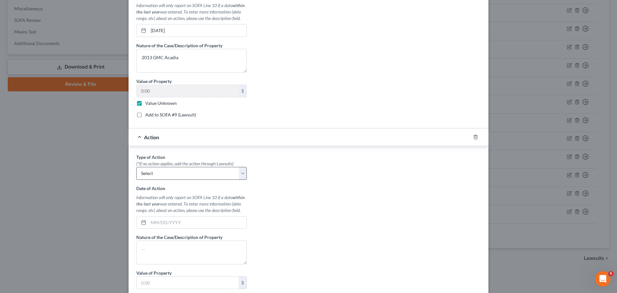
scroll to position [239, 0]
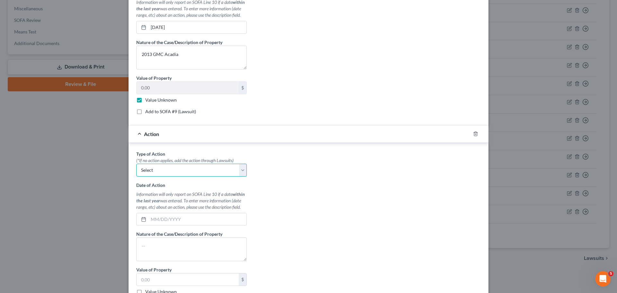
click at [204, 170] on select "Select Repossession Garnishment Foreclosure Personal Injury Attached, Seized, O…" at bounding box center [191, 170] width 111 height 13
select select "1"
click at [136, 164] on select "Select Repossession Garnishment Foreclosure Personal Injury Attached, Seized, O…" at bounding box center [191, 170] width 111 height 13
click at [179, 219] on input "text" at bounding box center [197, 219] width 98 height 12
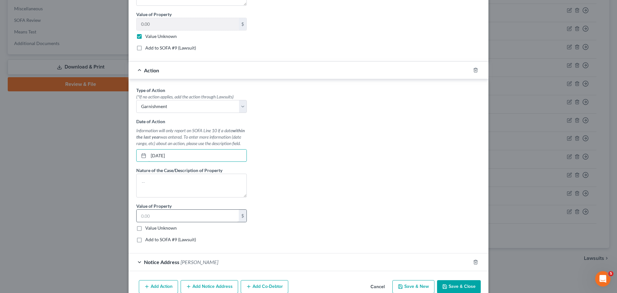
scroll to position [303, 0]
type input "[DATE]"
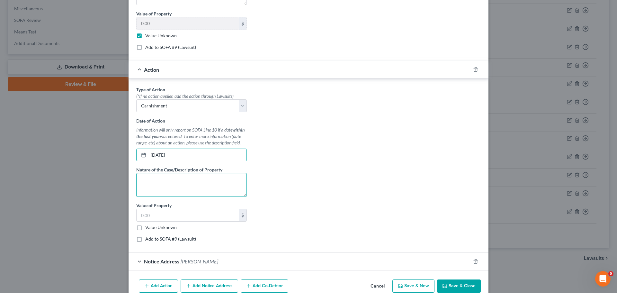
click at [179, 183] on textarea at bounding box center [191, 185] width 111 height 24
click at [175, 215] on input "text" at bounding box center [188, 215] width 102 height 12
type input "4"
type input "7"
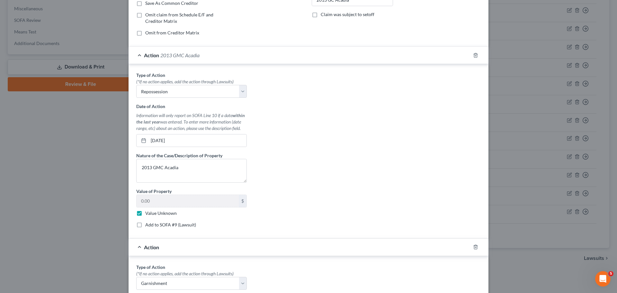
scroll to position [0, 0]
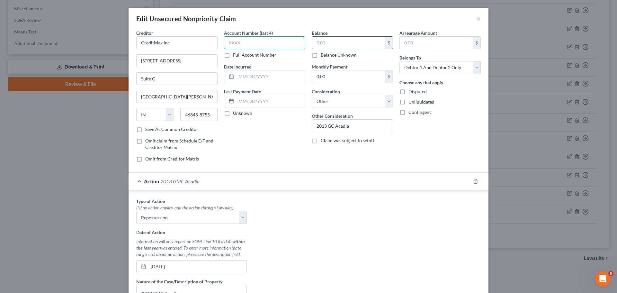
type input "7,40"
drag, startPoint x: 242, startPoint y: 41, endPoint x: 213, endPoint y: 39, distance: 28.7
click at [213, 39] on div "Creditor * CreditMax Inc. [STREET_ADDRESS][PERSON_NAME] [US_STATE][GEOGRAPHIC_D…" at bounding box center [308, 99] width 351 height 138
click at [341, 41] on input "text" at bounding box center [348, 43] width 73 height 12
type input "7,849.15"
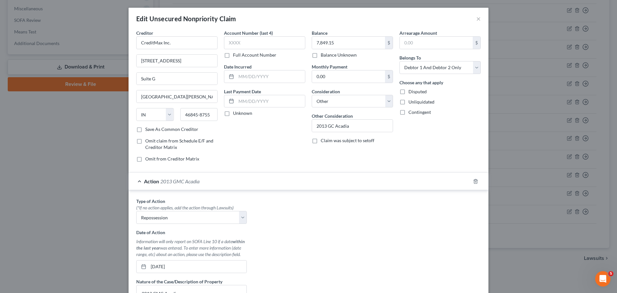
click at [279, 123] on div "Account Number (last 4) Full Account Number Date Incurred Last Payment Date Unk…" at bounding box center [265, 99] width 88 height 138
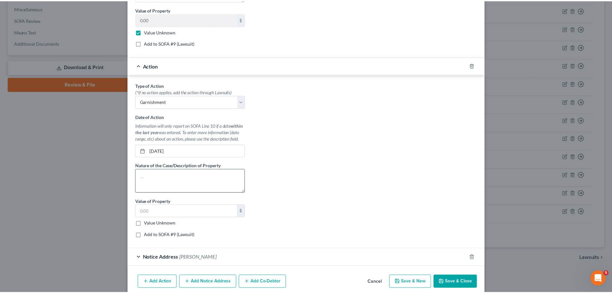
scroll to position [335, 0]
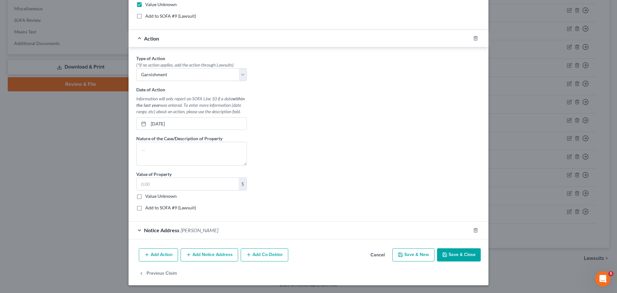
click at [460, 259] on button "Save & Close" at bounding box center [459, 254] width 44 height 13
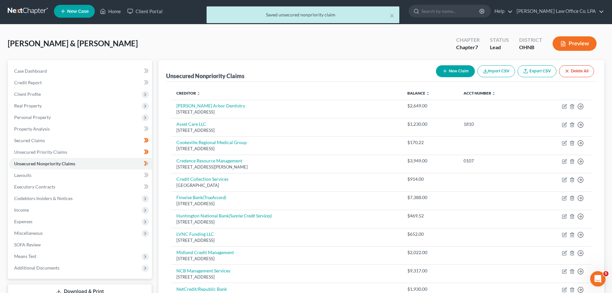
scroll to position [0, 0]
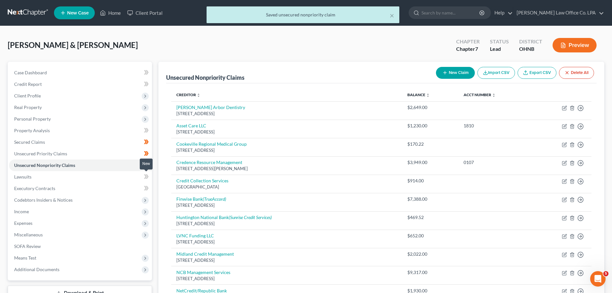
click at [146, 178] on icon at bounding box center [147, 176] width 3 height 4
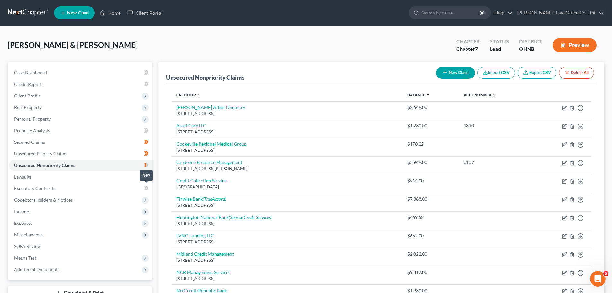
click at [147, 190] on icon at bounding box center [146, 188] width 5 height 8
click at [238, 44] on div "[PERSON_NAME] & [PERSON_NAME] Upgraded Chapter Chapter 7 Status [GEOGRAPHIC_DAT…" at bounding box center [306, 48] width 597 height 28
